Goal: Find contact information: Find contact information

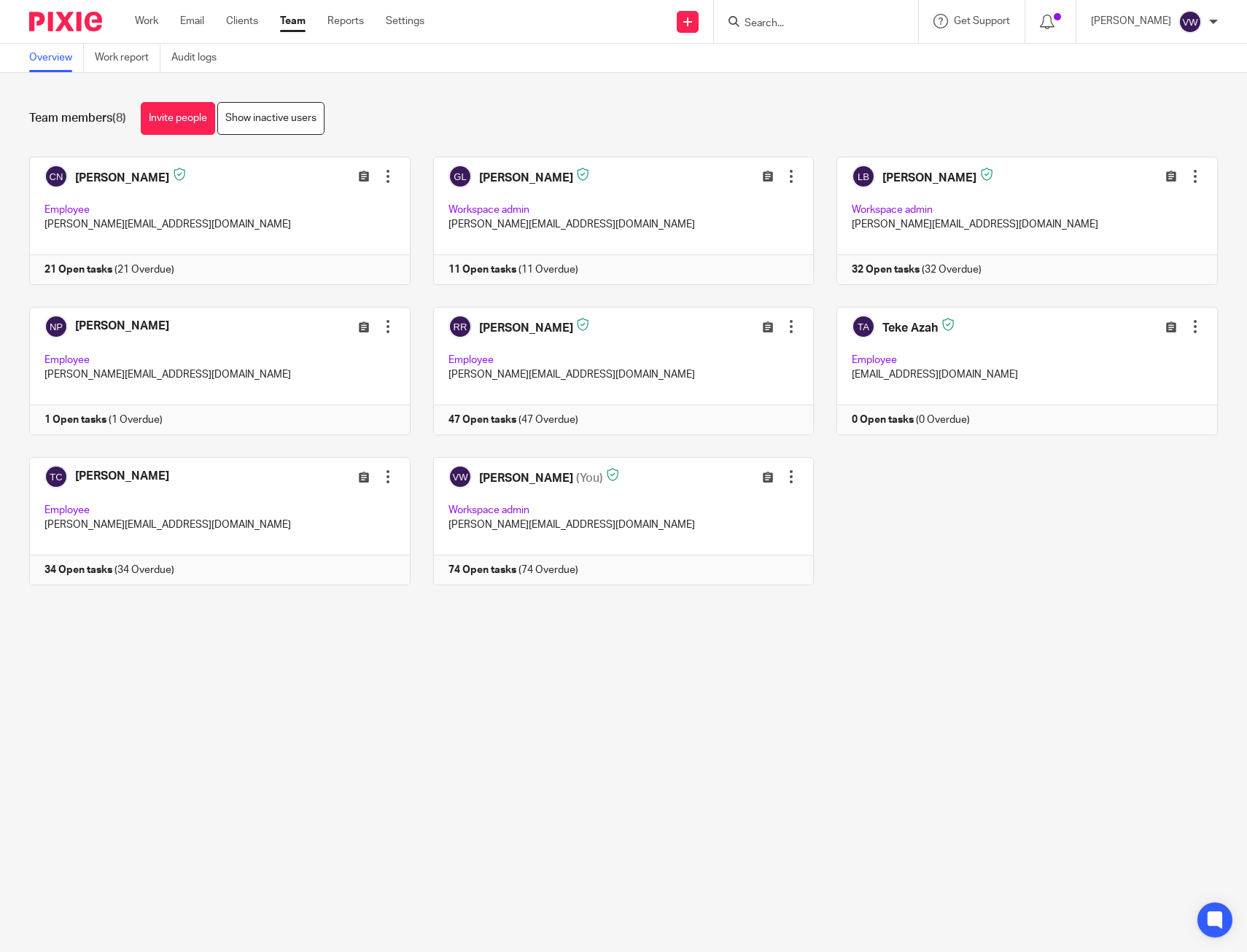
click at [841, 26] on input "Search" at bounding box center [808, 24] width 131 height 13
type input "clean"
click at [808, 50] on link at bounding box center [830, 56] width 181 height 22
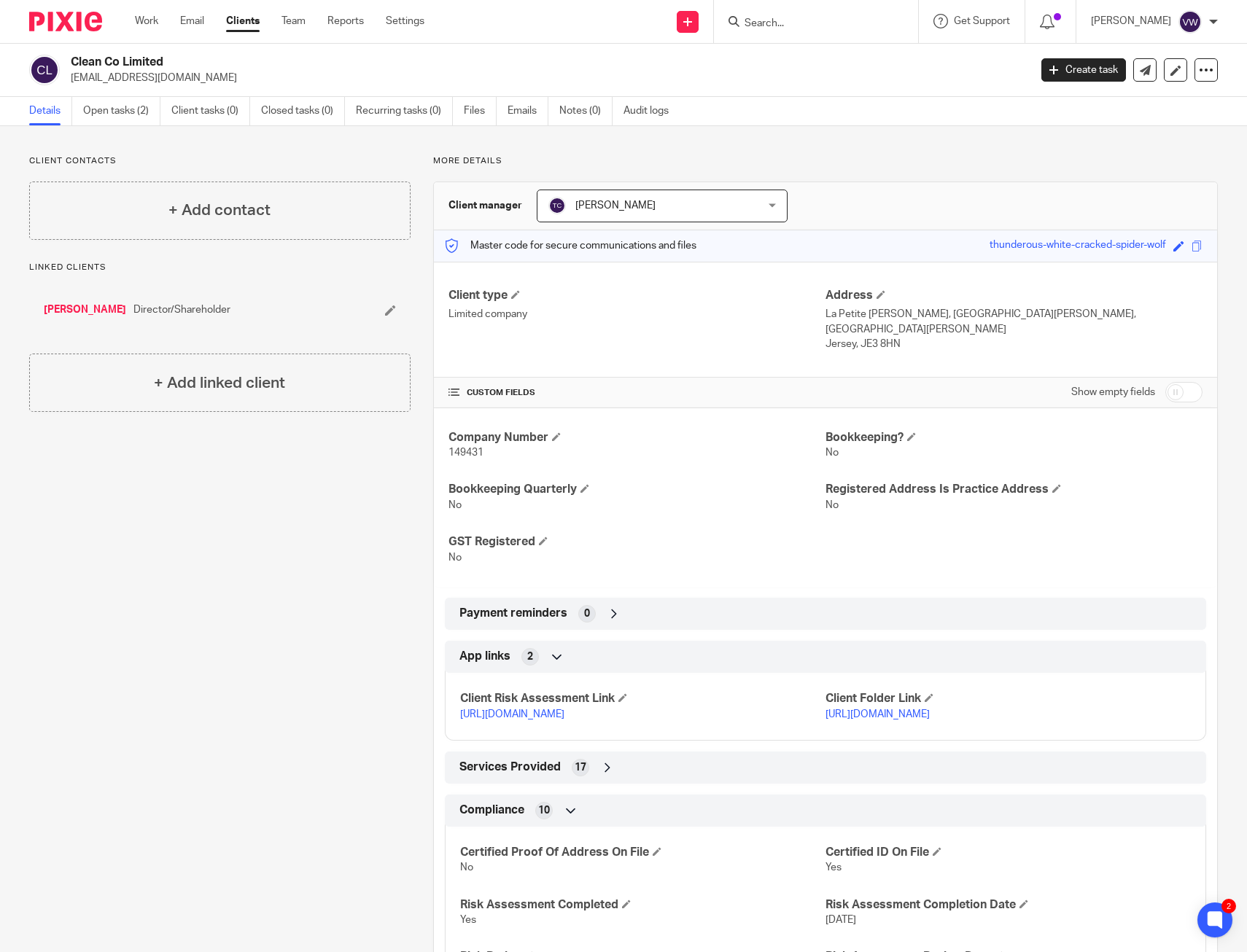
drag, startPoint x: 148, startPoint y: 77, endPoint x: 70, endPoint y: 81, distance: 78.1
click at [70, 81] on div "Clean Co Limited [EMAIL_ADDRESS][DOMAIN_NAME]" at bounding box center [524, 70] width 990 height 31
copy p "[EMAIL_ADDRESS][DOMAIN_NAME]"
